Goal: Task Accomplishment & Management: Manage account settings

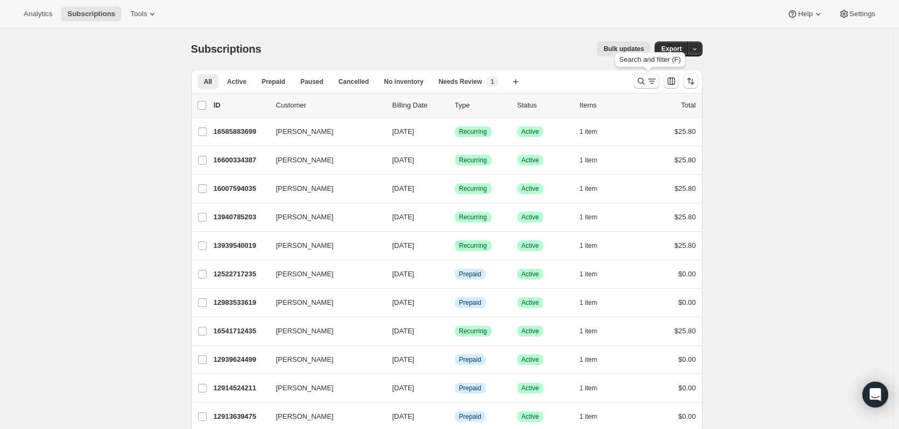
click at [651, 79] on icon "Search and filter results" at bounding box center [651, 81] width 11 height 11
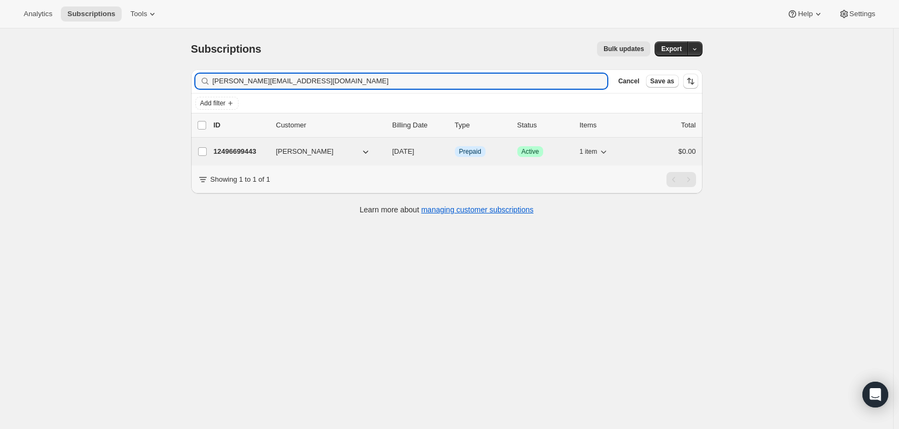
type input "[PERSON_NAME][EMAIL_ADDRESS][DOMAIN_NAME]"
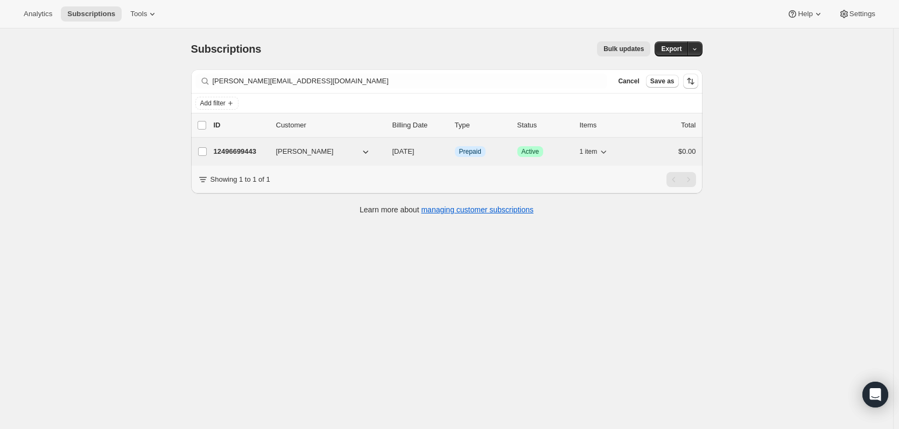
click at [246, 152] on p "12496699443" at bounding box center [241, 151] width 54 height 11
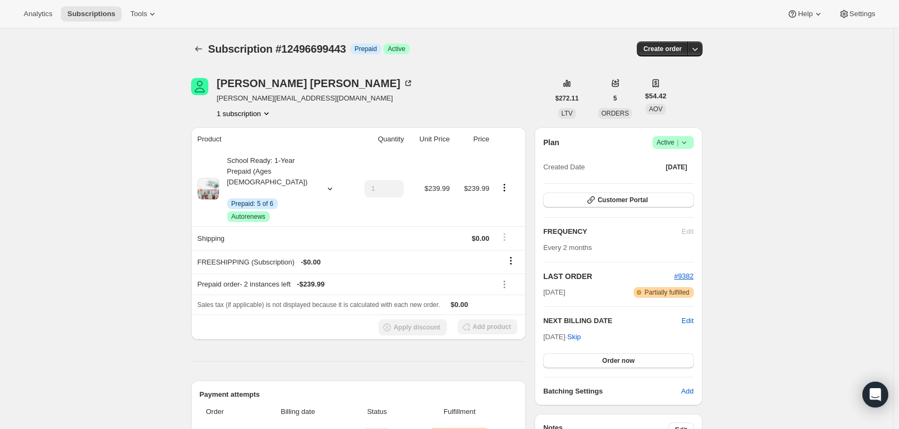
click at [689, 145] on icon at bounding box center [684, 142] width 11 height 11
click at [256, 213] on span "Autorenews" at bounding box center [248, 217] width 34 height 9
drag, startPoint x: 112, startPoint y: 192, endPoint x: 118, endPoint y: 186, distance: 8.8
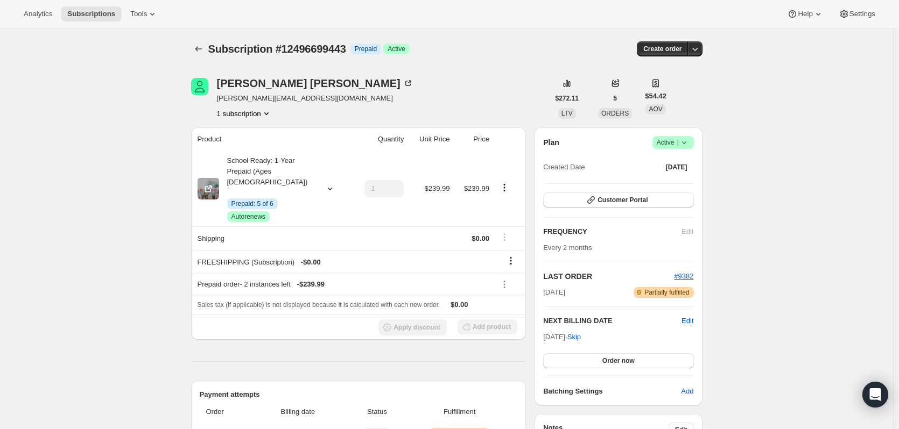
click at [685, 135] on div "Plan Success Active | Created Date Oct 27, 2024 Customer Portal FREQUENCY Edit …" at bounding box center [617, 267] width 167 height 278
click at [683, 143] on icon at bounding box center [684, 142] width 11 height 11
click at [694, 141] on span "Success Active |" at bounding box center [672, 142] width 41 height 13
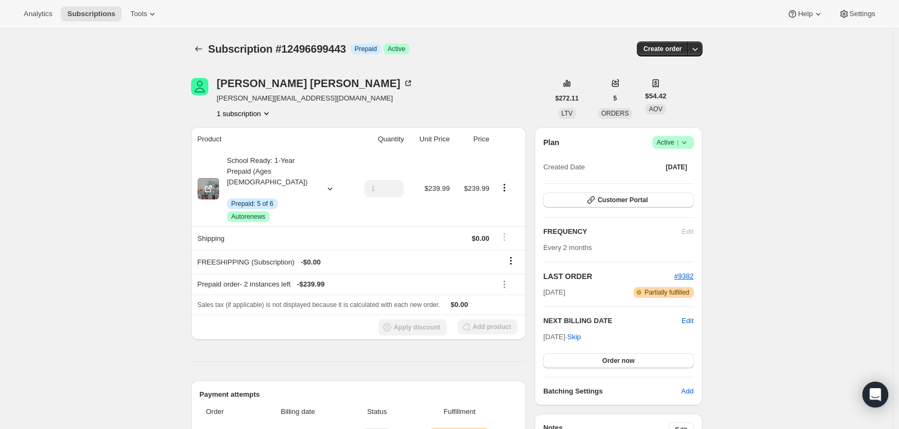
click at [333, 186] on icon at bounding box center [329, 188] width 11 height 11
click at [587, 198] on button "Customer Portal" at bounding box center [618, 200] width 150 height 15
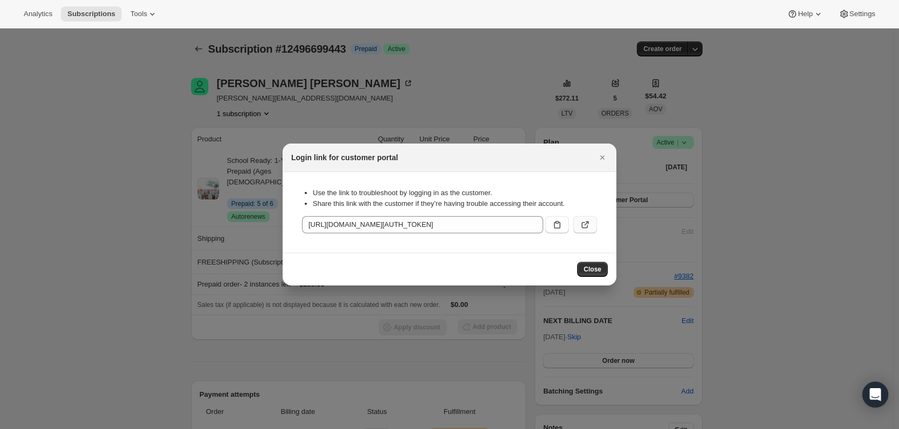
click at [588, 228] on icon ":rce:" at bounding box center [585, 225] width 11 height 11
click at [375, 38] on div at bounding box center [449, 214] width 899 height 429
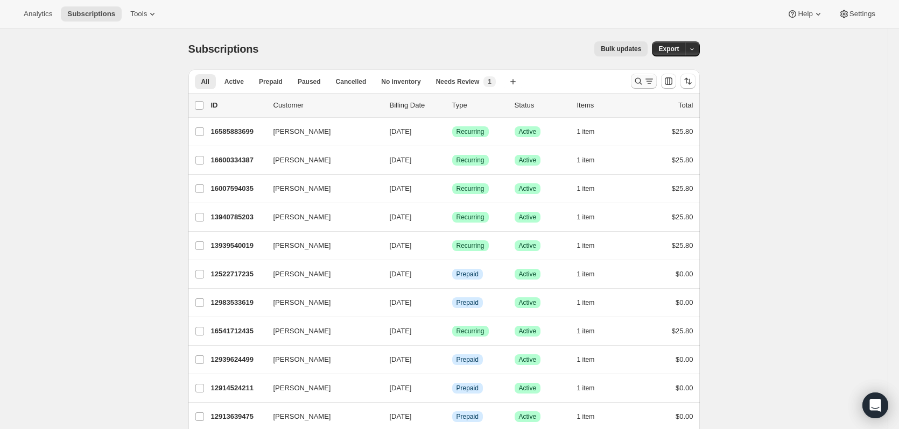
click at [644, 84] on icon "Search and filter results" at bounding box center [638, 81] width 11 height 11
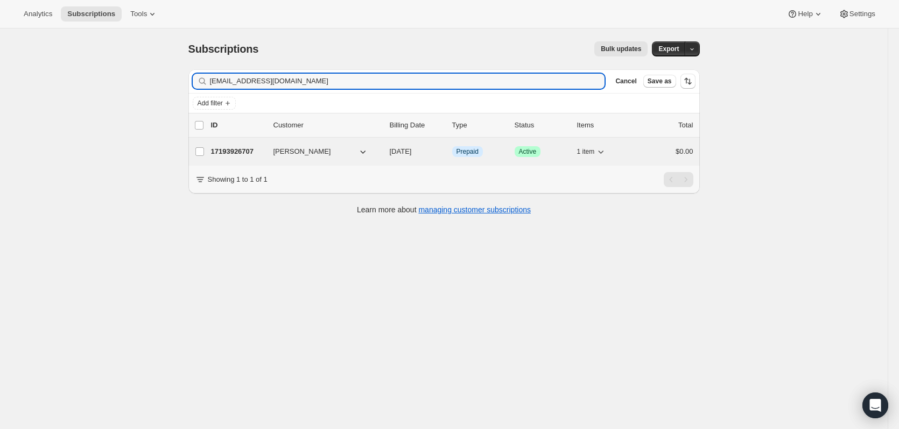
type input "[EMAIL_ADDRESS][DOMAIN_NAME]"
click at [248, 154] on p "17193926707" at bounding box center [238, 151] width 54 height 11
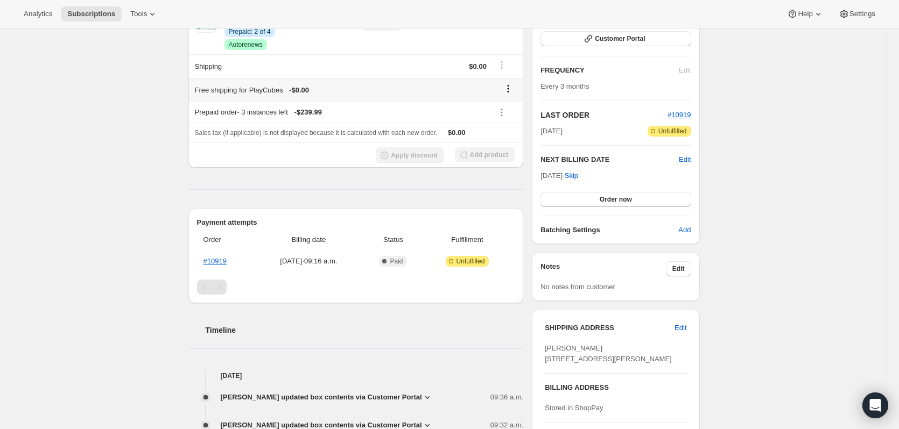
scroll to position [54, 0]
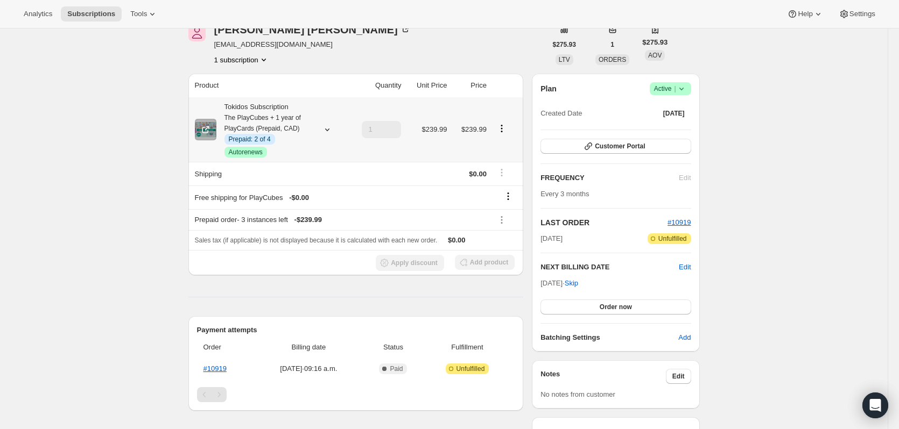
click at [328, 126] on icon at bounding box center [327, 129] width 11 height 11
click at [63, 186] on div "Subscription #17193926707. This page is ready Subscription #17193926707 Info Pr…" at bounding box center [443, 339] width 887 height 729
click at [330, 127] on icon at bounding box center [327, 129] width 11 height 11
click at [148, 202] on div "Subscription #17193926707. This page is ready Subscription #17193926707 Info Pr…" at bounding box center [443, 339] width 887 height 729
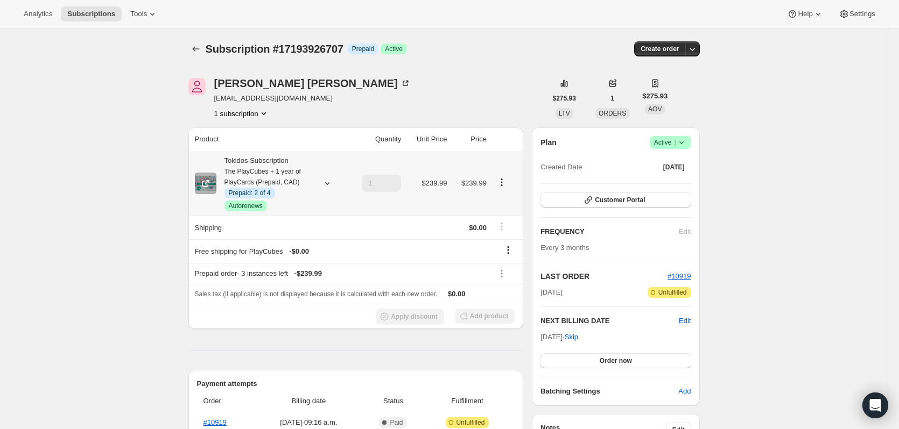
click at [261, 158] on div "Tokidos Subscription The PlayCubes + 1 year of PlayCards (Prepaid, CAD) Info Pr…" at bounding box center [264, 184] width 97 height 56
click at [202, 185] on icon at bounding box center [205, 183] width 11 height 11
click at [506, 181] on icon "Product actions" at bounding box center [501, 182] width 11 height 11
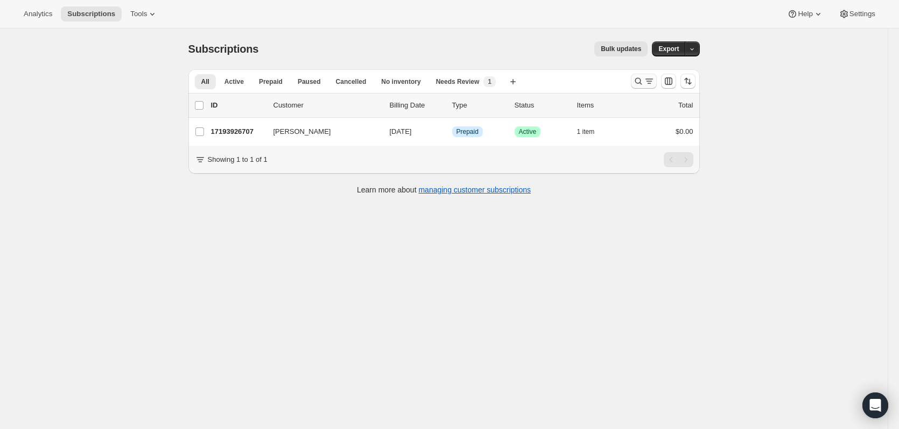
click at [635, 85] on icon "Search and filter results" at bounding box center [638, 81] width 11 height 11
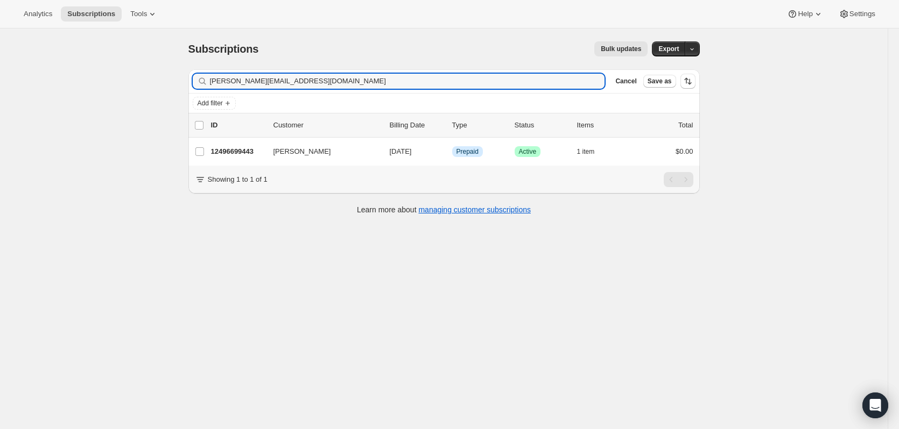
type input "[PERSON_NAME][EMAIL_ADDRESS][DOMAIN_NAME]"
click at [263, 149] on p "12496699443" at bounding box center [238, 151] width 54 height 11
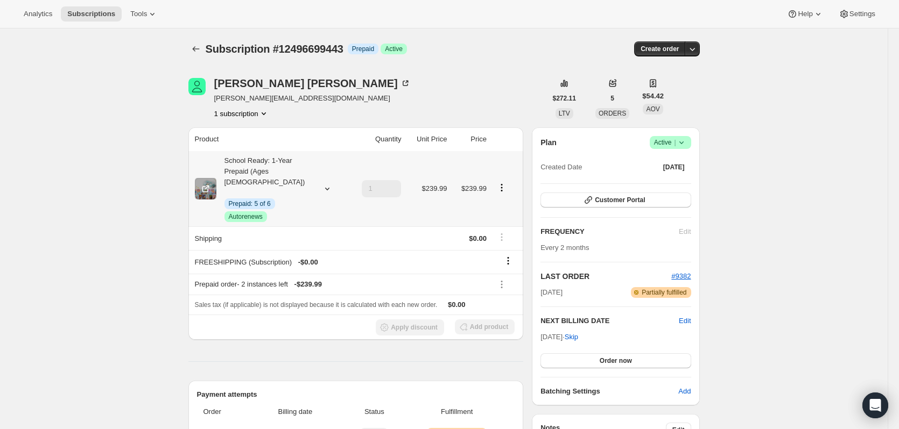
click at [507, 185] on icon "Product actions" at bounding box center [501, 187] width 11 height 11
click at [511, 199] on span "Disable Autorenew" at bounding box center [504, 203] width 58 height 8
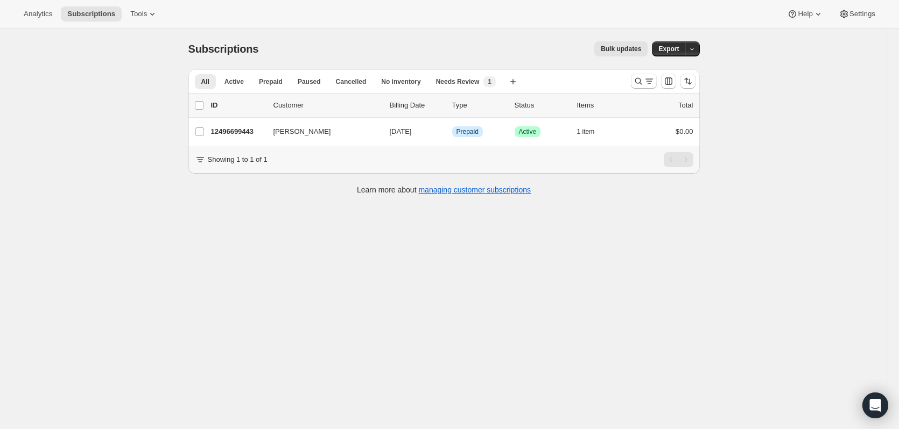
click at [656, 89] on div at bounding box center [662, 81] width 73 height 22
click at [647, 84] on icon "Search and filter results" at bounding box center [649, 81] width 11 height 11
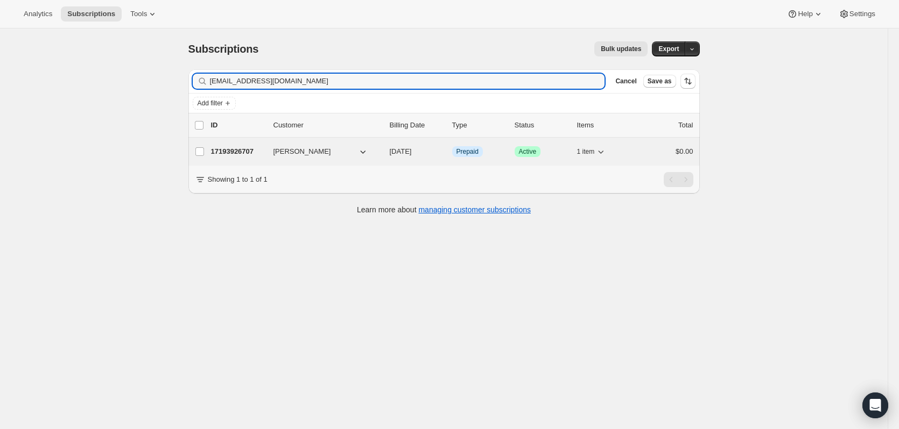
type input "[EMAIL_ADDRESS][DOMAIN_NAME]"
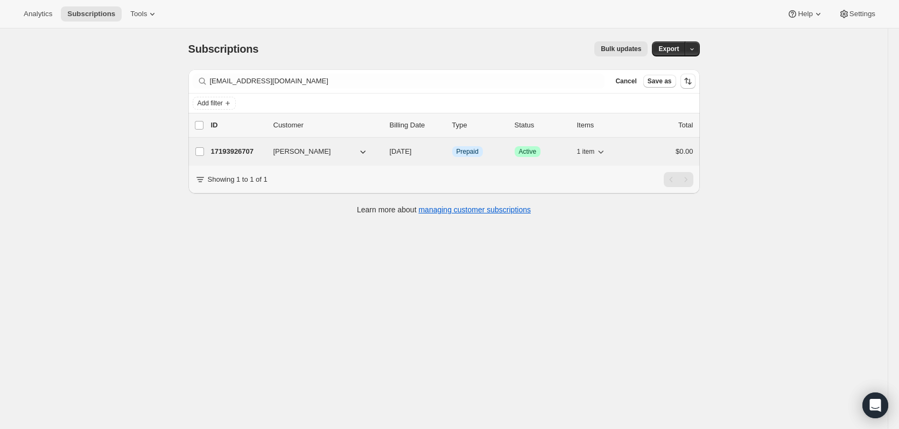
click at [253, 150] on p "17193926707" at bounding box center [238, 151] width 54 height 11
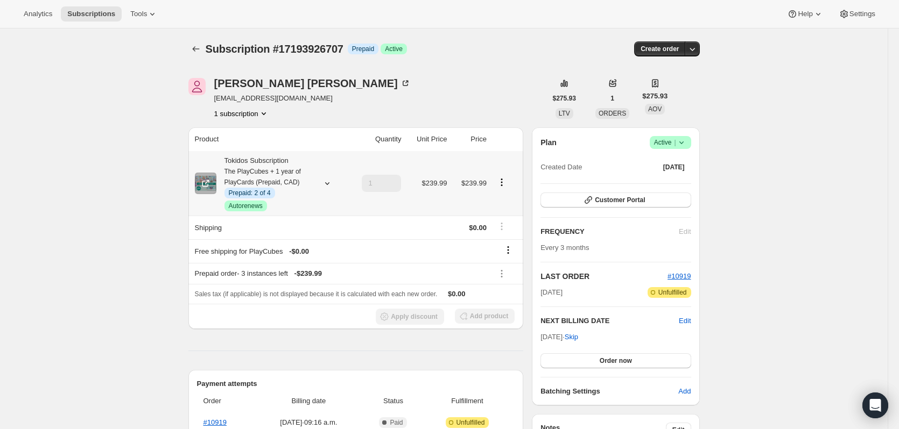
click at [506, 182] on icon "Product actions" at bounding box center [501, 182] width 11 height 11
click at [493, 111] on div "[PERSON_NAME] [EMAIL_ADDRESS][DOMAIN_NAME] 1 subscription" at bounding box center [367, 98] width 358 height 41
click at [505, 184] on icon "Product actions" at bounding box center [501, 182] width 11 height 11
click at [499, 199] on span "Edit box" at bounding box center [487, 203] width 25 height 8
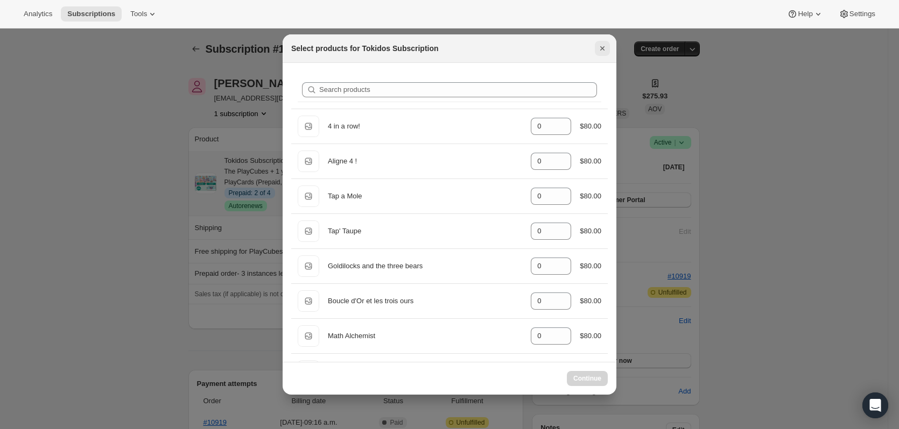
click at [604, 45] on icon "Close" at bounding box center [602, 48] width 11 height 11
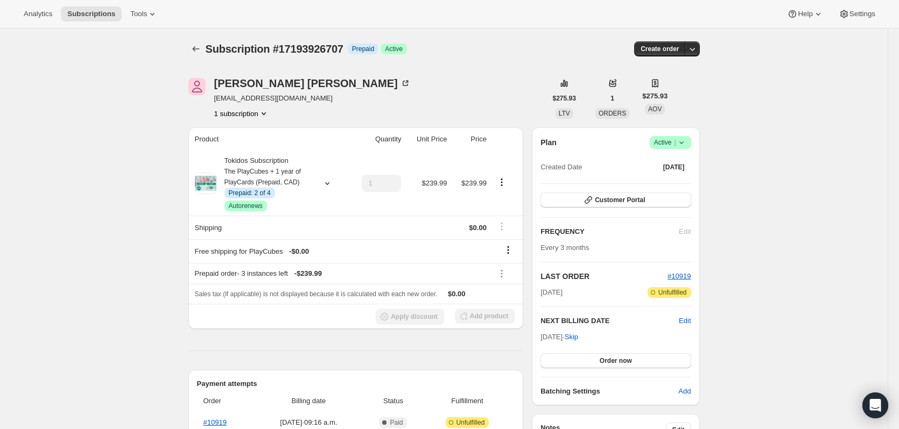
click at [260, 111] on button "1 subscription" at bounding box center [241, 113] width 55 height 11
click at [274, 115] on div "1 subscription" at bounding box center [312, 113] width 196 height 11
click at [505, 179] on icon "Product actions" at bounding box center [501, 182] width 11 height 11
click at [796, 234] on div "Subscription #17193926707. This page is ready Subscription #17193926707 Info Pr…" at bounding box center [443, 393] width 887 height 729
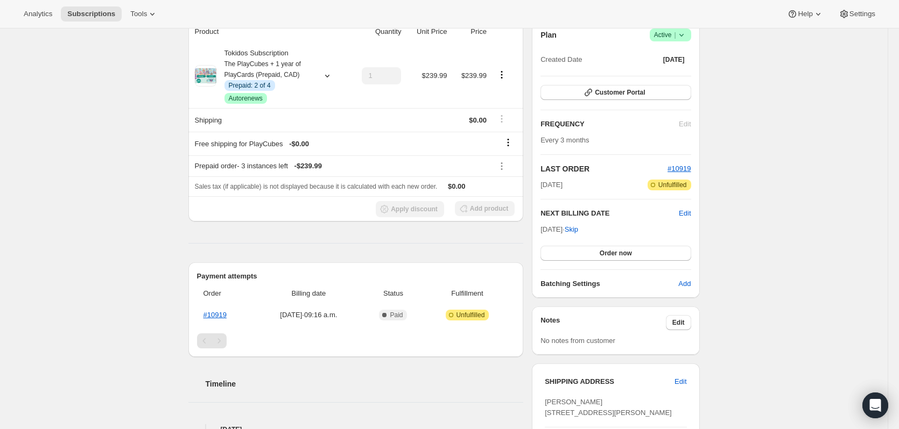
scroll to position [161, 0]
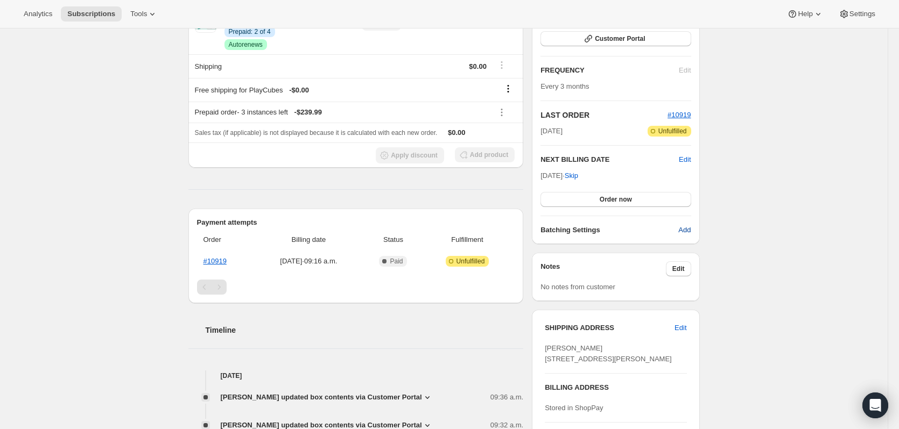
click at [685, 225] on span "Add" at bounding box center [684, 230] width 12 height 11
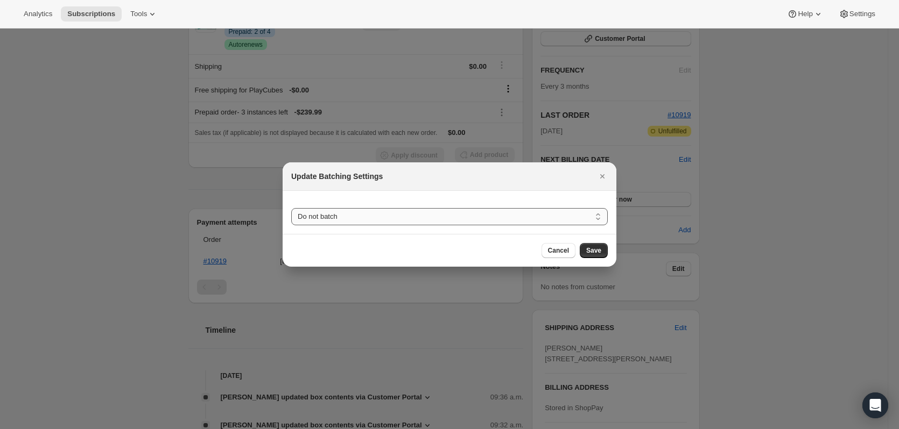
click at [362, 221] on select "Do not batch Weekly Monthly Yearly" at bounding box center [449, 216] width 316 height 17
click at [812, 231] on div at bounding box center [449, 214] width 899 height 429
